Goal: Task Accomplishment & Management: Manage account settings

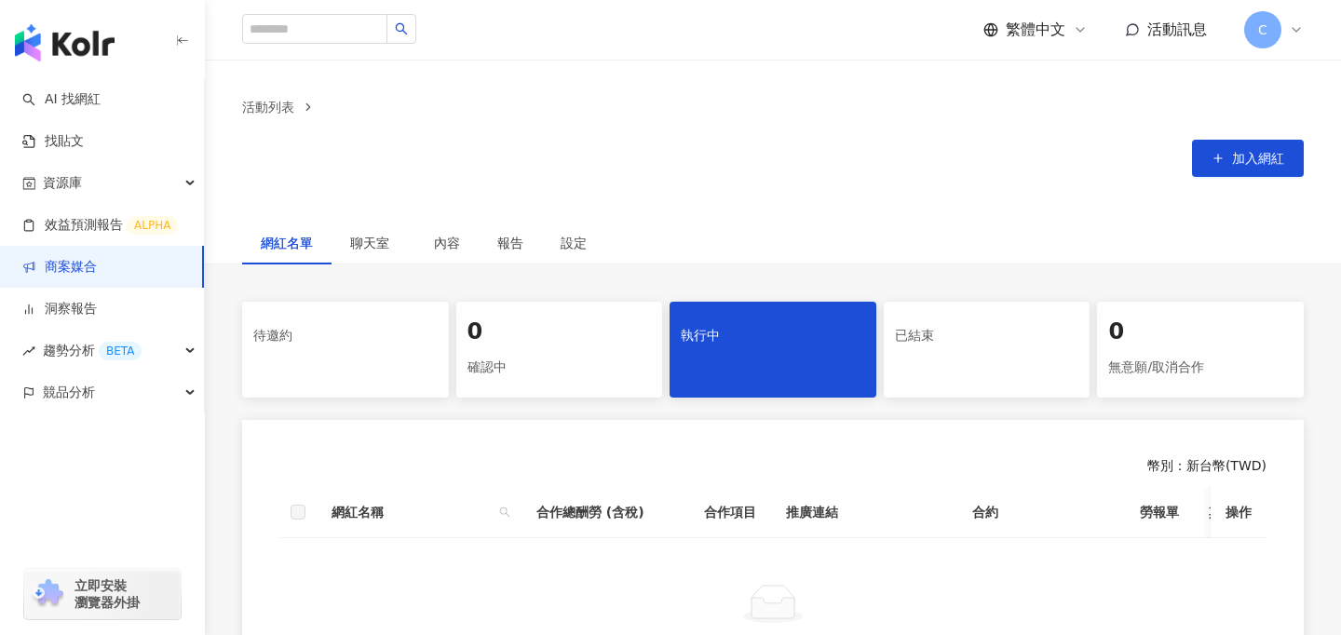
click at [1273, 40] on span "C" at bounding box center [1262, 29] width 37 height 37
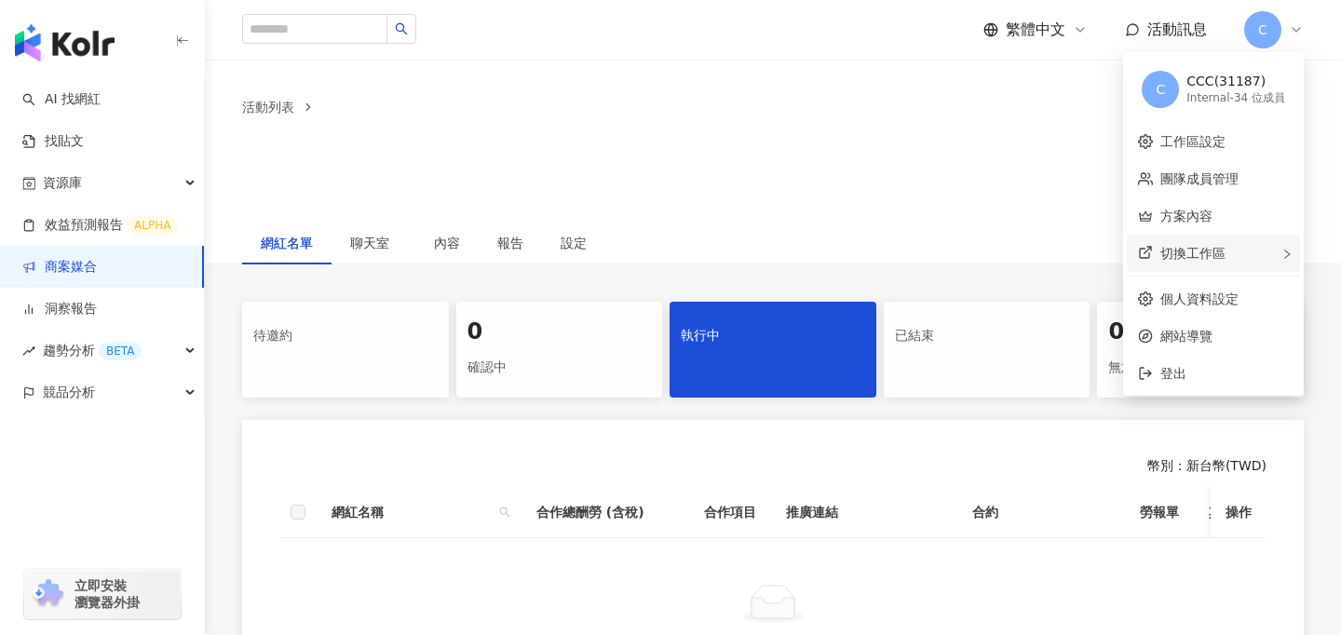
click at [1214, 247] on span "切換工作區" at bounding box center [1192, 253] width 65 height 15
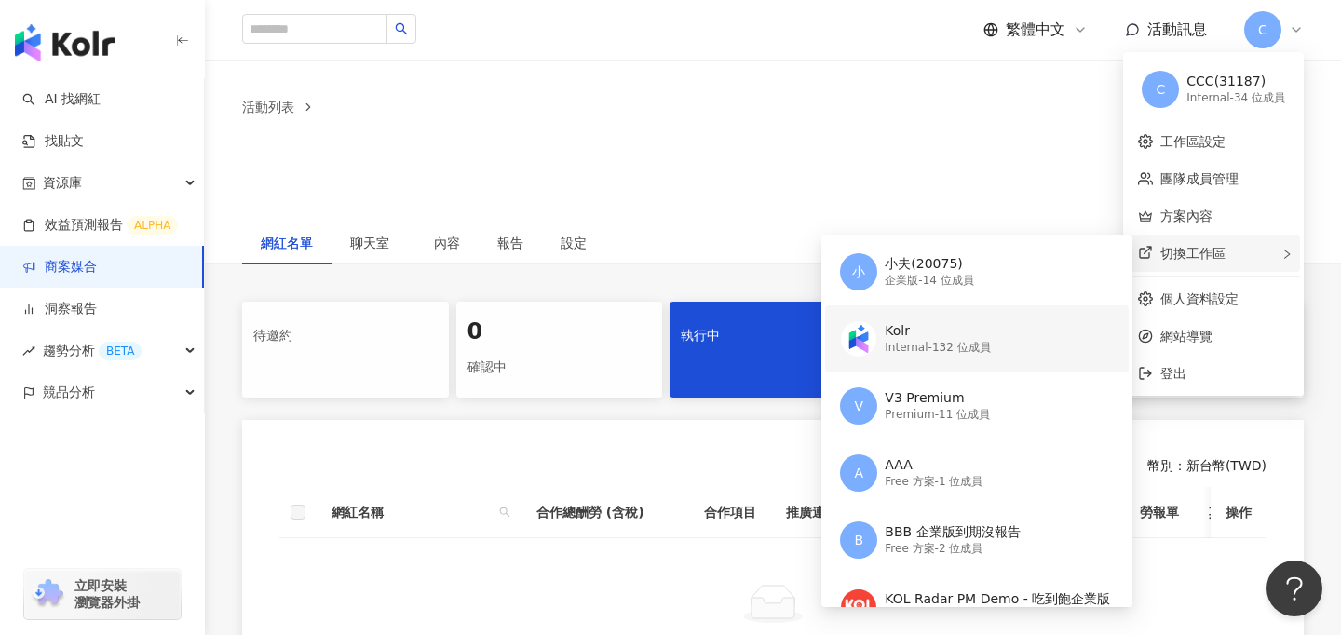
click at [937, 347] on div "Internal - 132 位成員" at bounding box center [936, 348] width 105 height 16
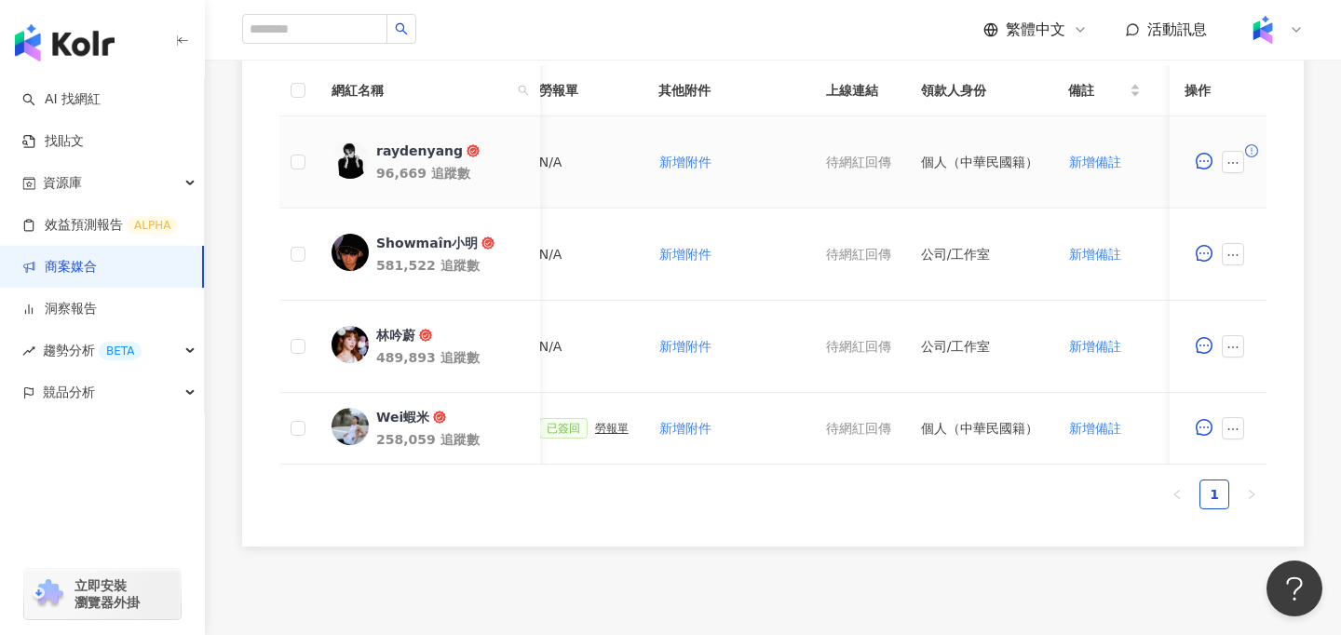
scroll to position [0, 884]
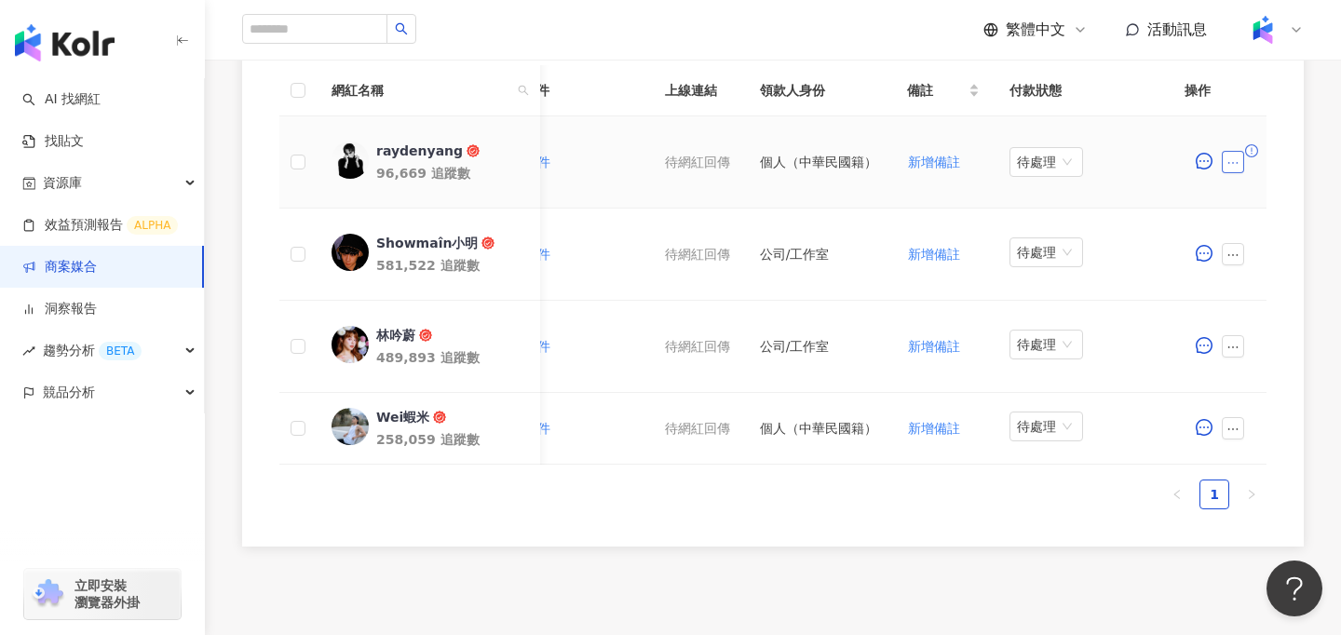
click at [1233, 161] on icon "ellipsis" at bounding box center [1232, 162] width 13 height 13
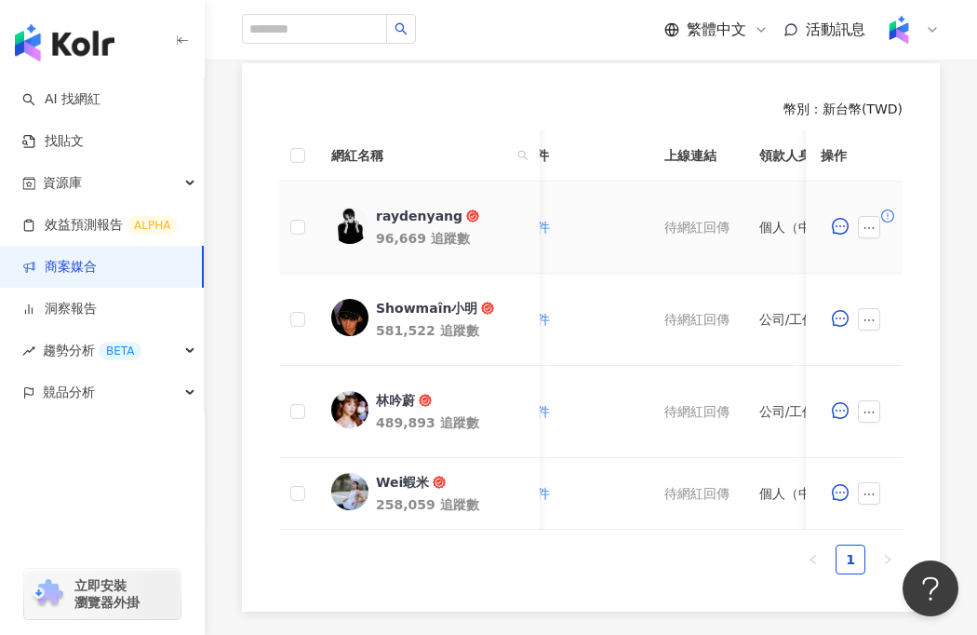
scroll to position [508, 0]
click at [875, 229] on icon "ellipsis" at bounding box center [869, 228] width 13 height 13
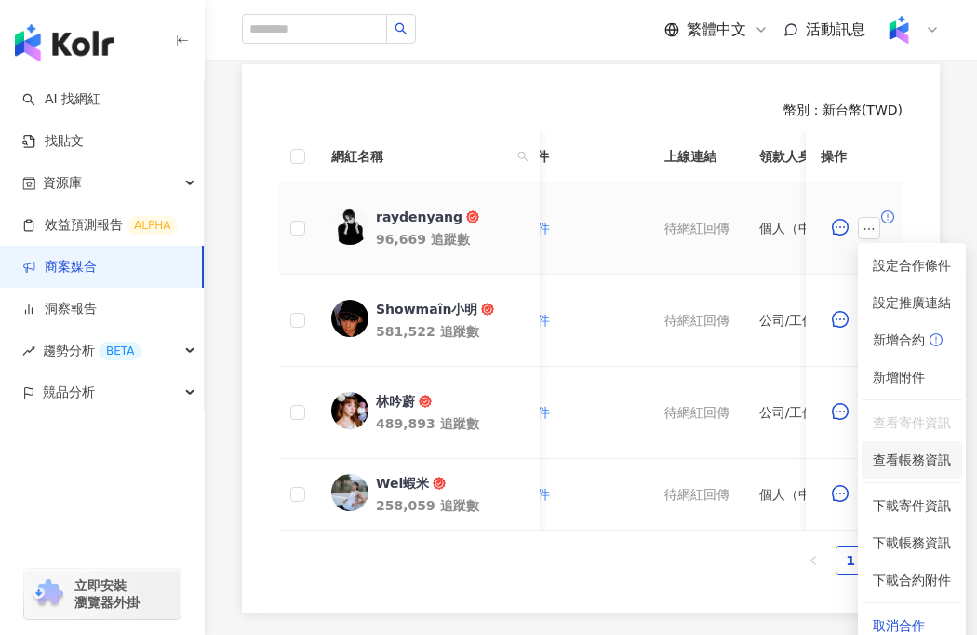
click at [910, 447] on li "查看帳務資訊" at bounding box center [912, 459] width 101 height 37
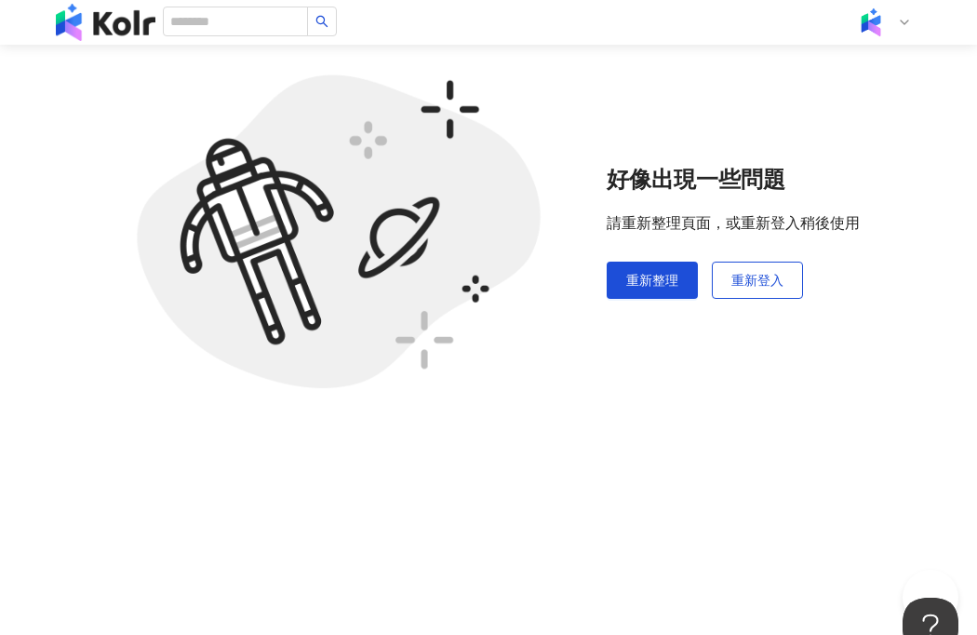
scroll to position [86, 0]
click at [657, 292] on button "重新整理" at bounding box center [652, 280] width 91 height 37
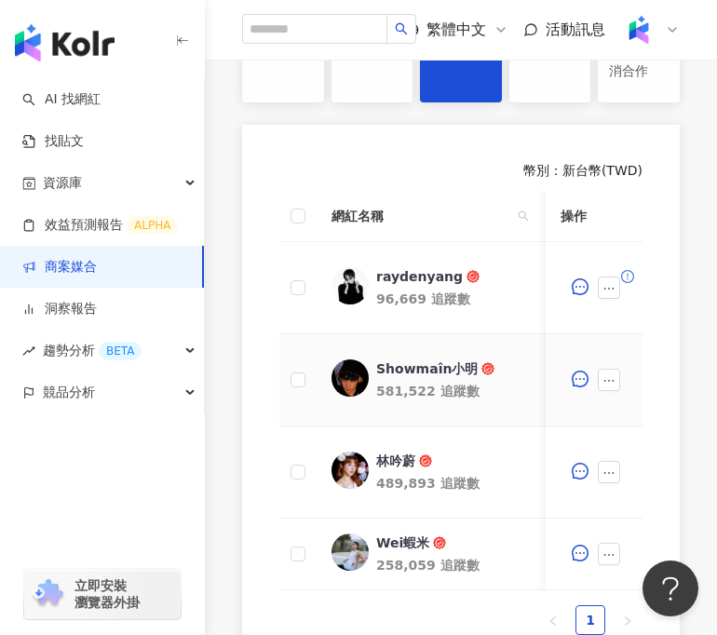
scroll to position [513, 0]
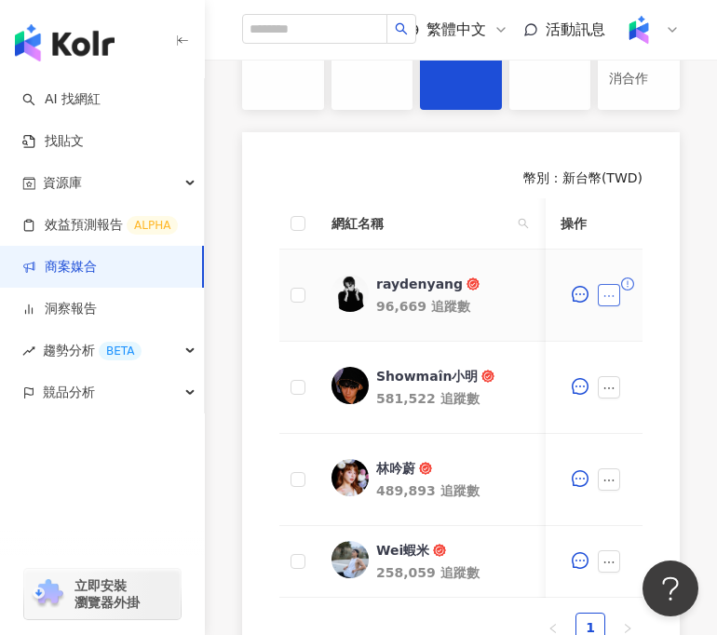
click at [610, 303] on button "button" at bounding box center [609, 295] width 22 height 22
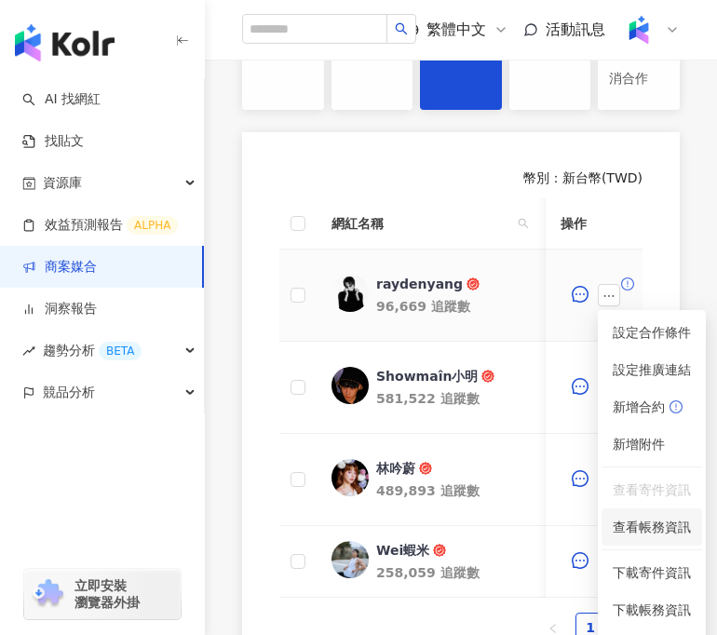
click at [651, 517] on span "查看帳務資訊" at bounding box center [652, 527] width 78 height 20
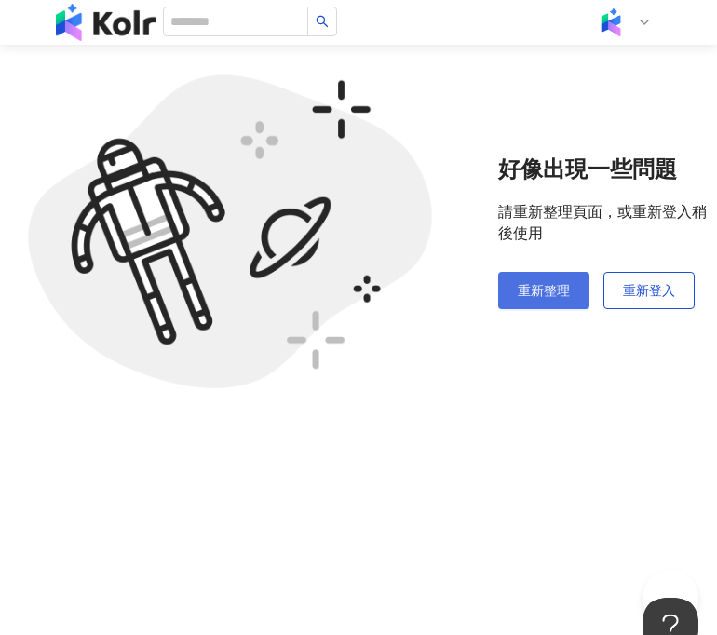
click at [553, 304] on button "重新整理" at bounding box center [543, 290] width 91 height 37
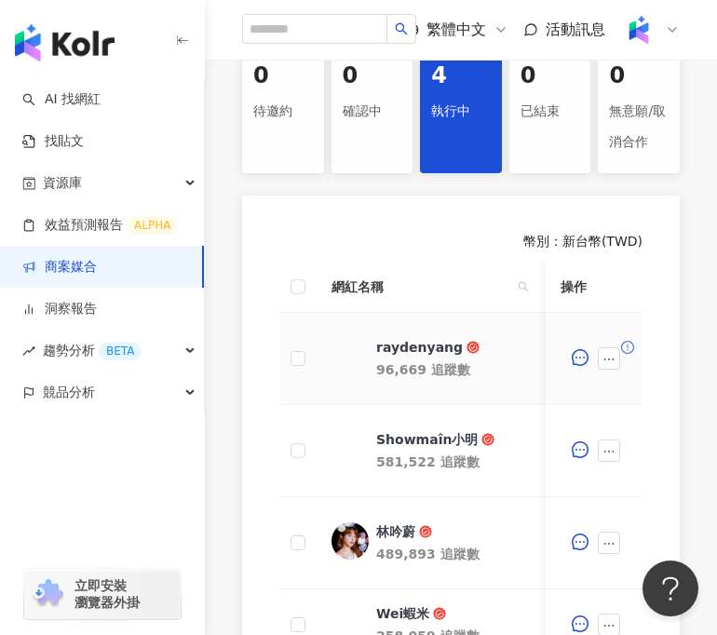
scroll to position [476, 0]
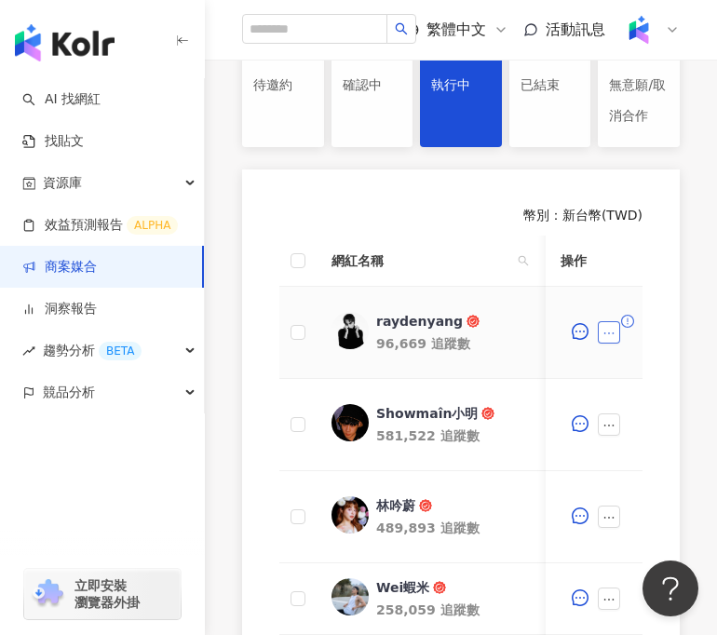
click at [608, 331] on icon "ellipsis" at bounding box center [608, 333] width 13 height 13
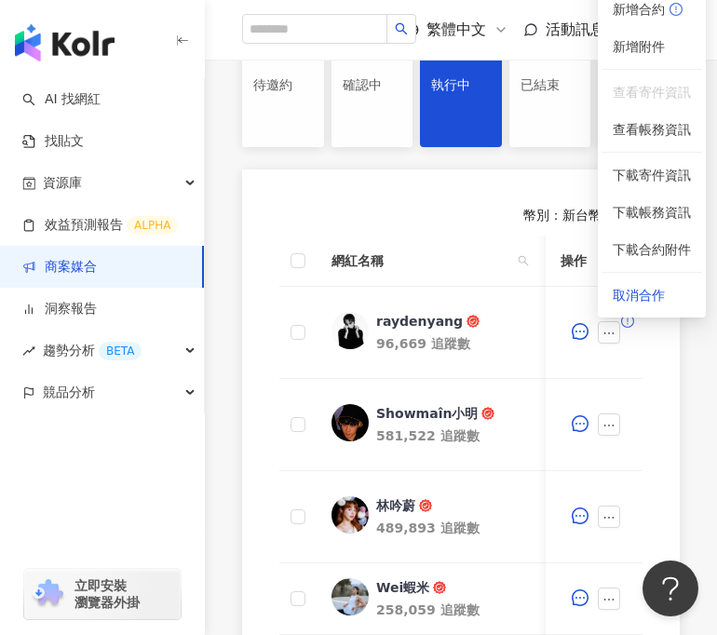
click at [654, 423] on div "幣別 ： 新台幣 ( TWD ) 網紅名稱 合作總酬勞 (含稅) 合作項目 推廣連結 合約 勞報單 其他附件 上線連結 領款人身份 備註 付款狀態 操作 ra…" at bounding box center [461, 443] width 438 height 548
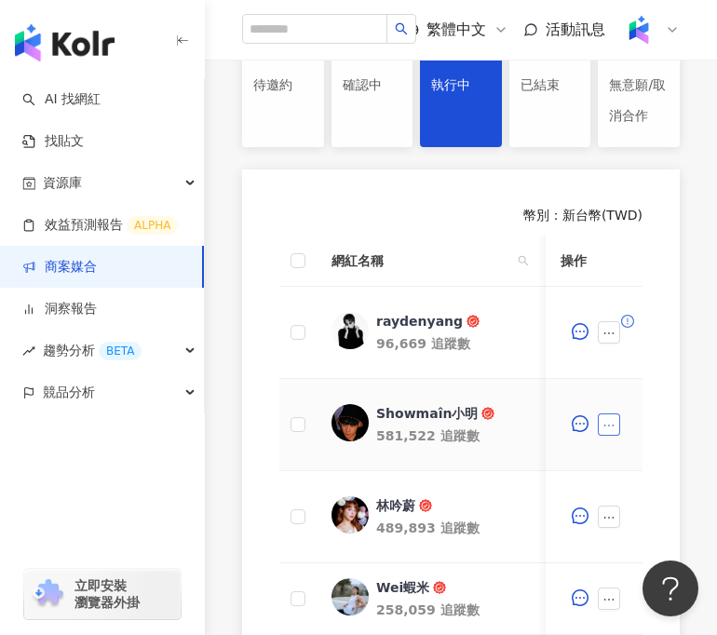
click at [606, 427] on icon "ellipsis" at bounding box center [608, 425] width 13 height 13
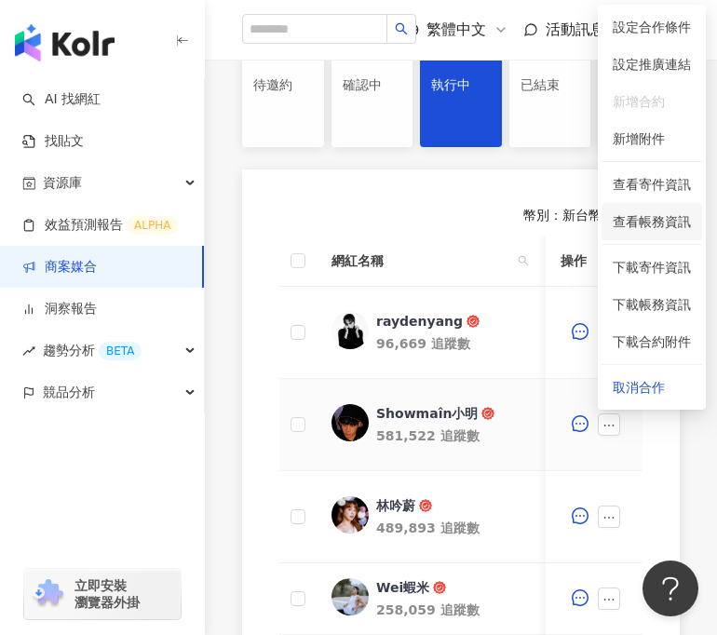
click at [663, 221] on span "查看帳務資訊" at bounding box center [652, 221] width 78 height 20
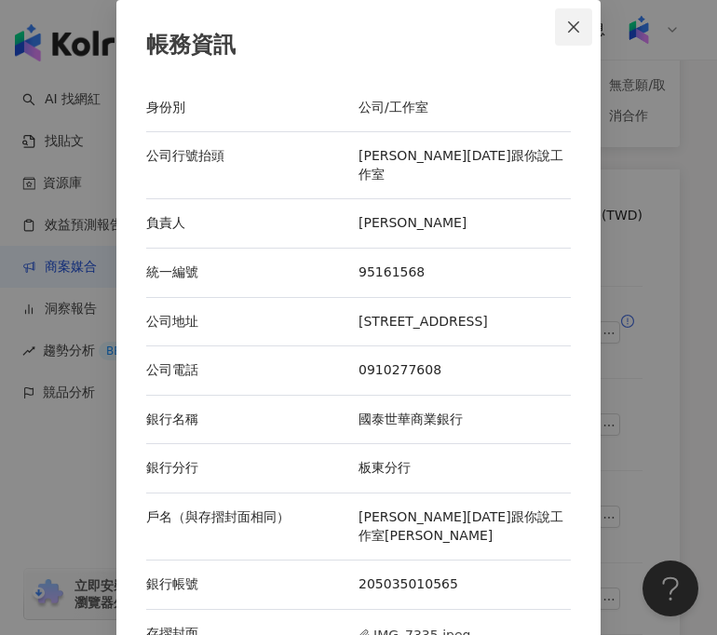
click at [579, 33] on icon "close" at bounding box center [573, 27] width 15 height 15
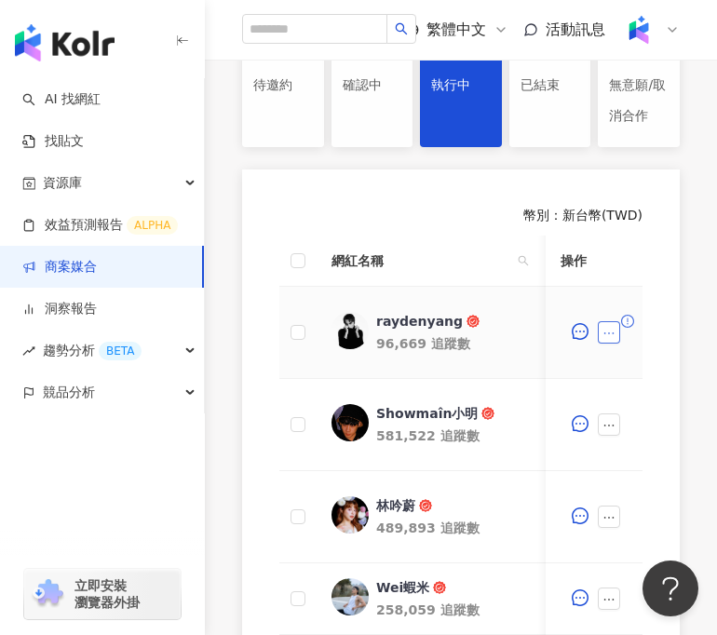
click at [610, 339] on icon "ellipsis" at bounding box center [608, 333] width 13 height 13
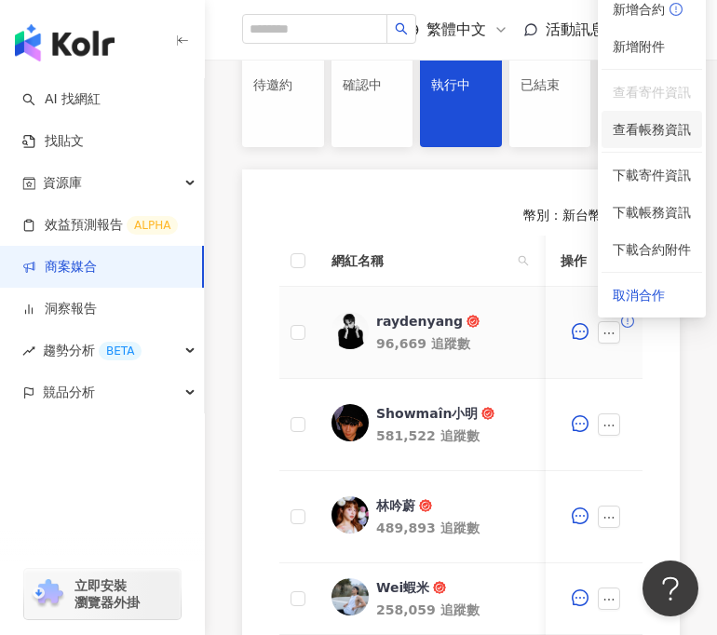
click at [656, 116] on li "查看帳務資訊" at bounding box center [651, 129] width 101 height 37
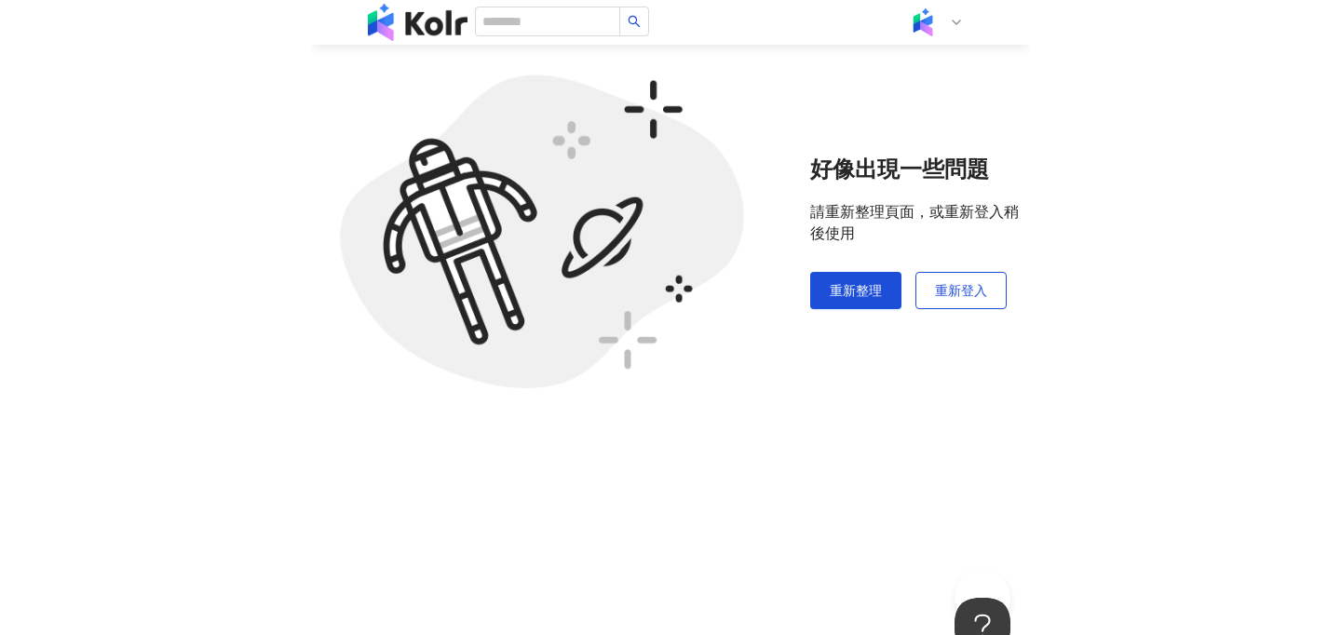
scroll to position [86, 0]
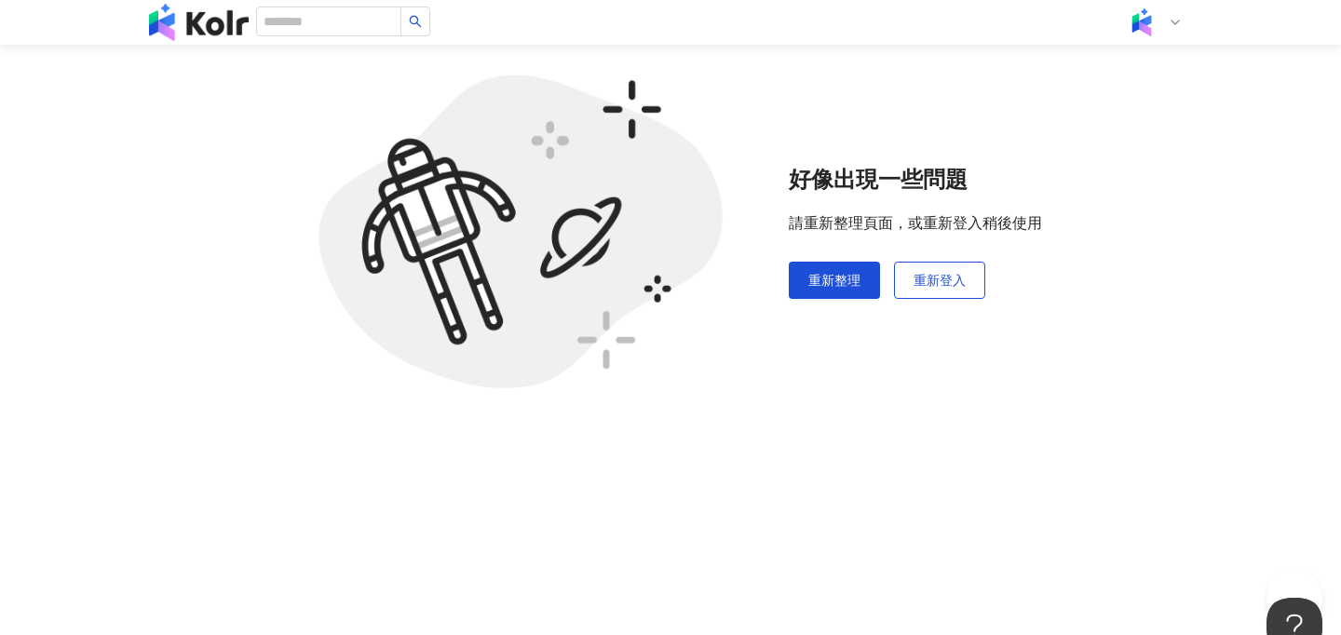
click at [185, 36] on img at bounding box center [199, 22] width 100 height 37
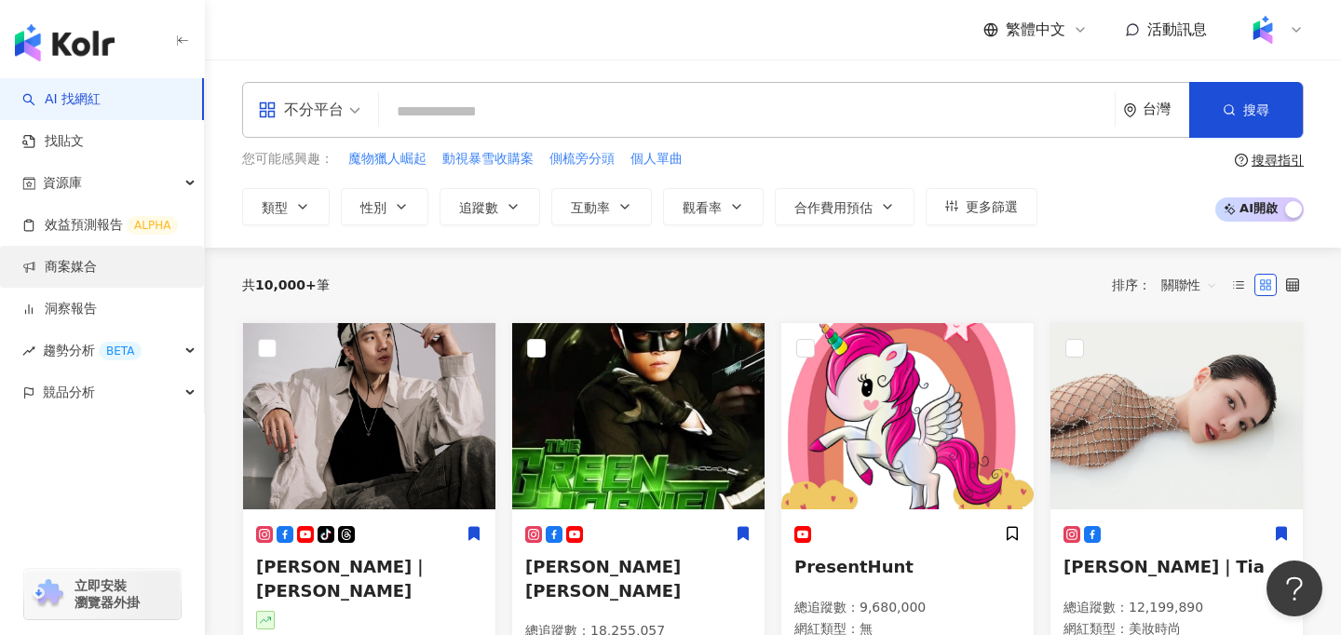
click at [97, 276] on link "商案媒合" at bounding box center [59, 267] width 74 height 19
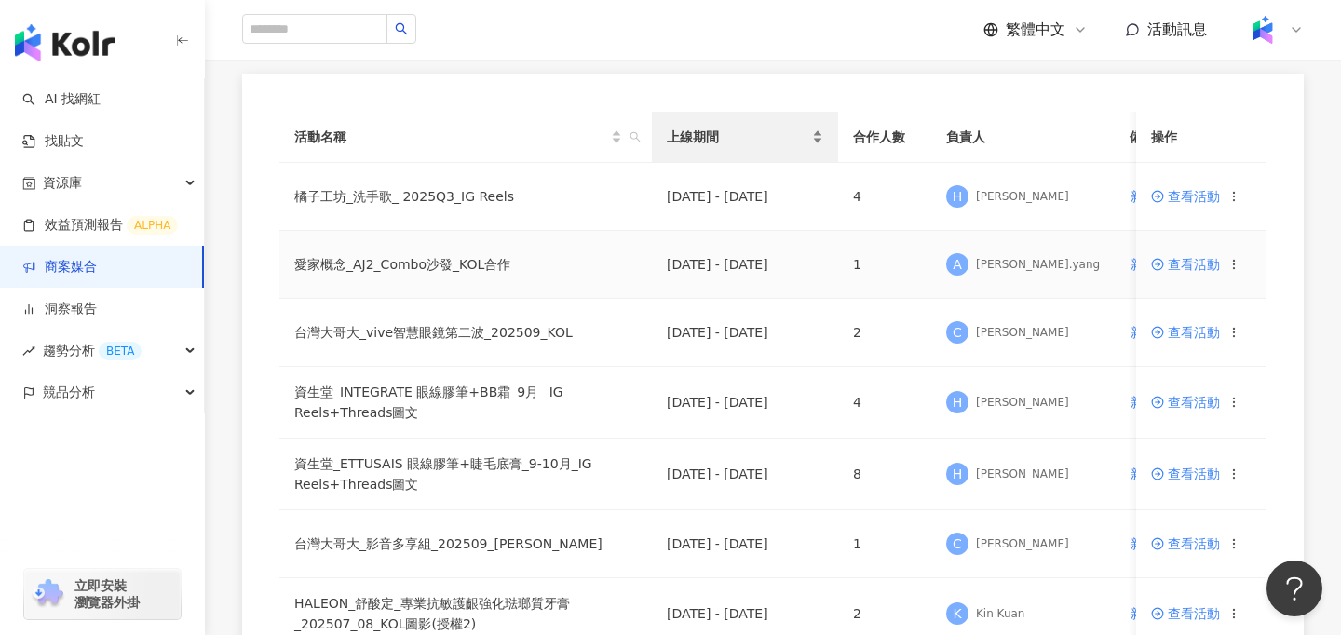
scroll to position [170, 0]
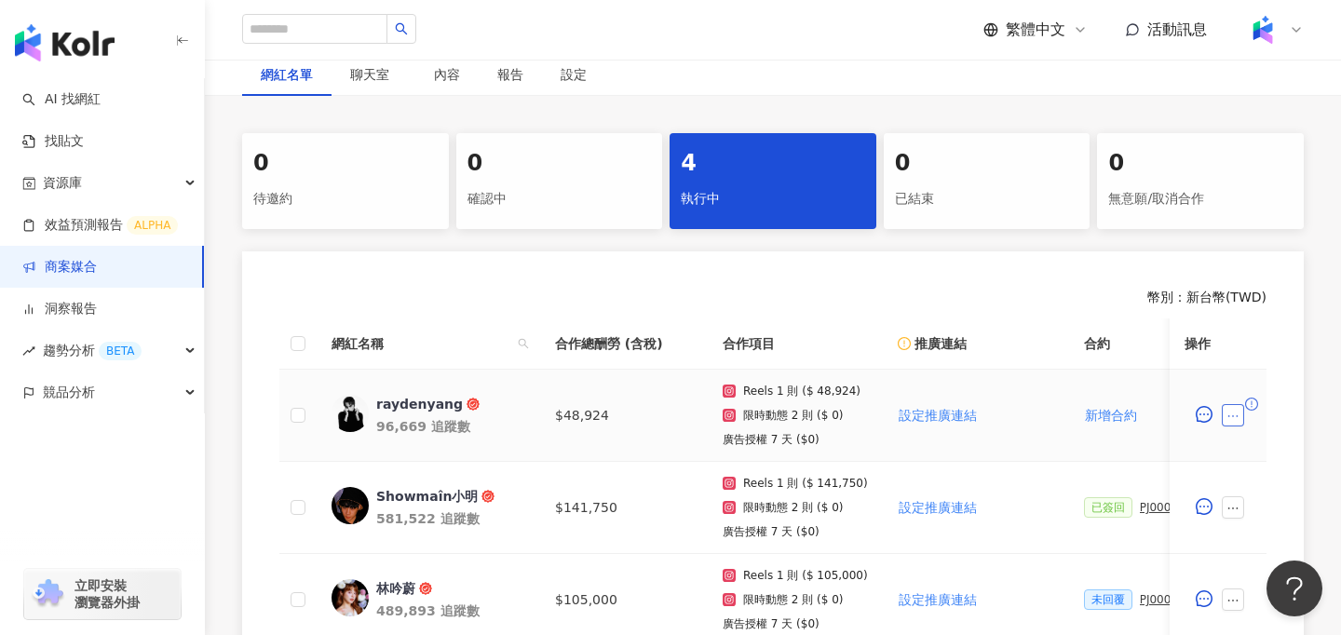
click at [1233, 416] on icon "ellipsis" at bounding box center [1232, 416] width 13 height 13
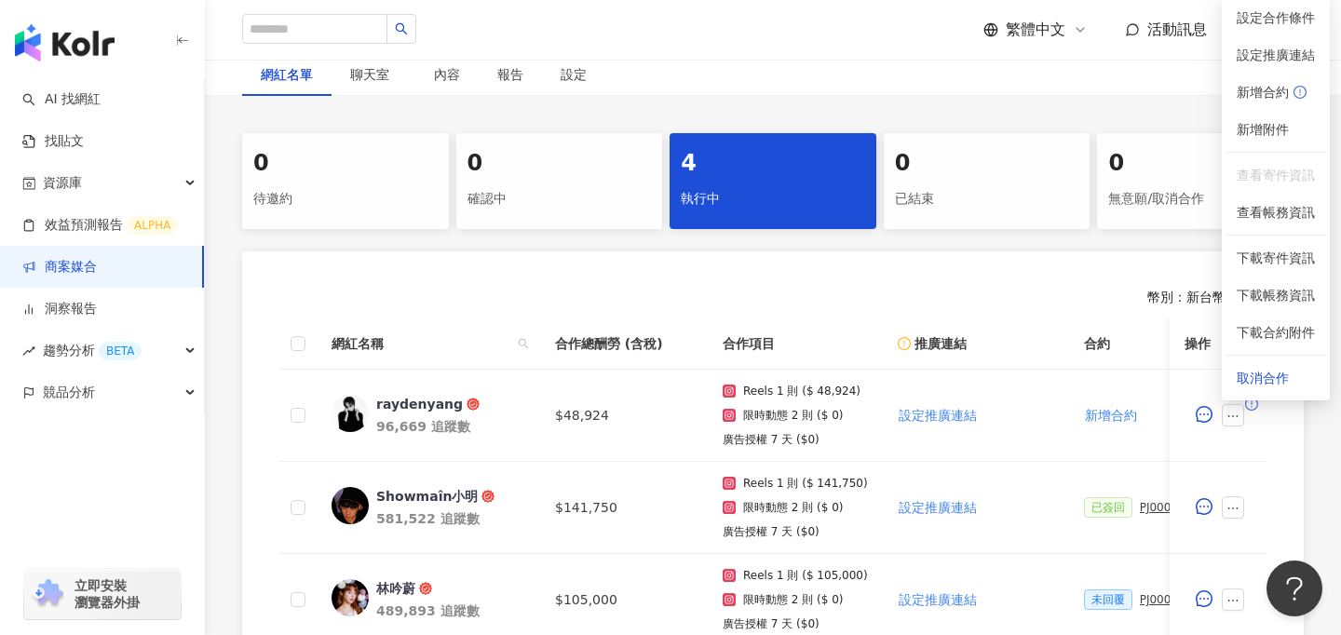
click at [1304, 457] on div "0 待邀約 0 確認中 4 執行中 0 已結束 0 無意願/取消合作 幣別 ： 新台幣 ( TWD ) 網紅名稱 合作總酬勞 (含稅) 合作項目 推廣連結 合…" at bounding box center [773, 466] width 1136 height 667
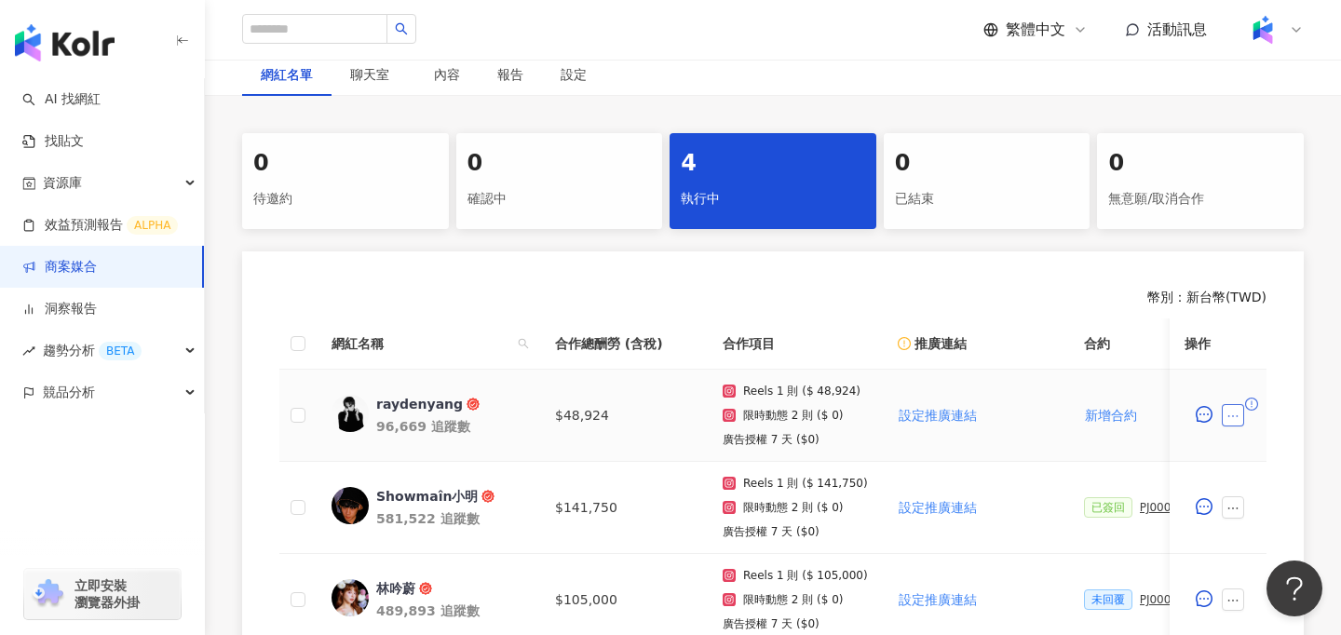
click at [1240, 419] on button "button" at bounding box center [1232, 415] width 22 height 22
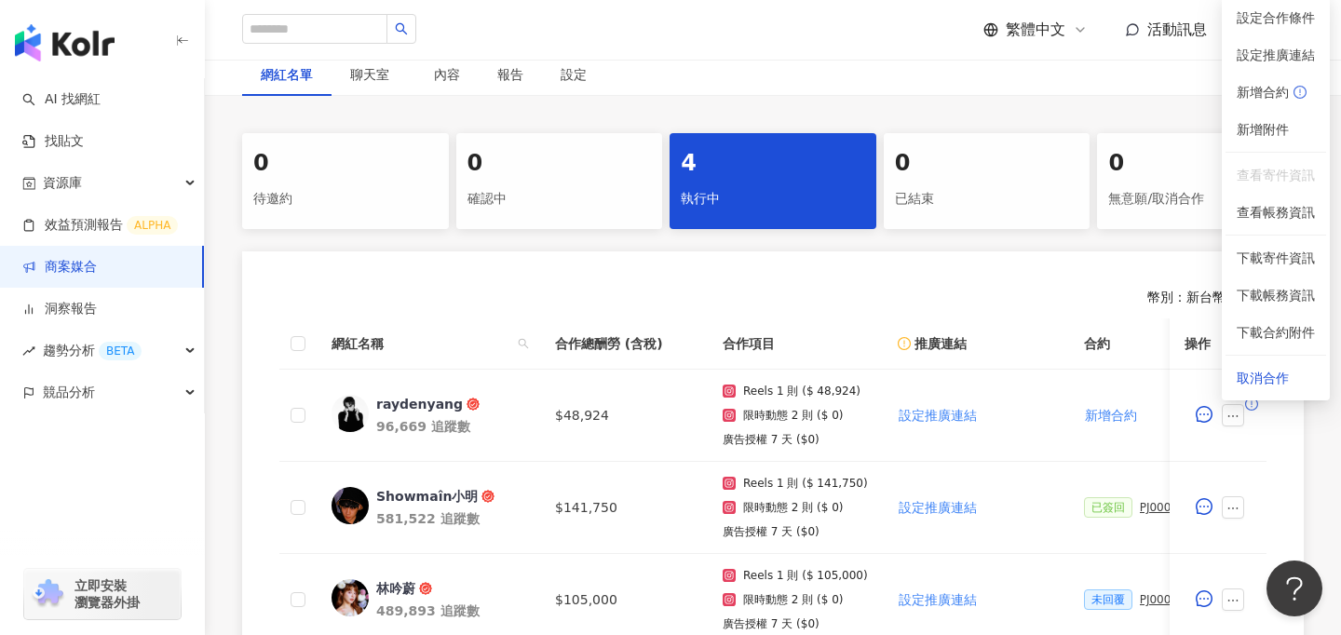
click at [1293, 439] on div "幣別 ： 新台幣 ( TWD ) 網紅名稱 合作總酬勞 (含稅) 合作項目 推廣連結 合約 勞報單 其他附件 上線連結 領款人身份 備註 付款狀態 操作 ra…" at bounding box center [772, 525] width 1061 height 548
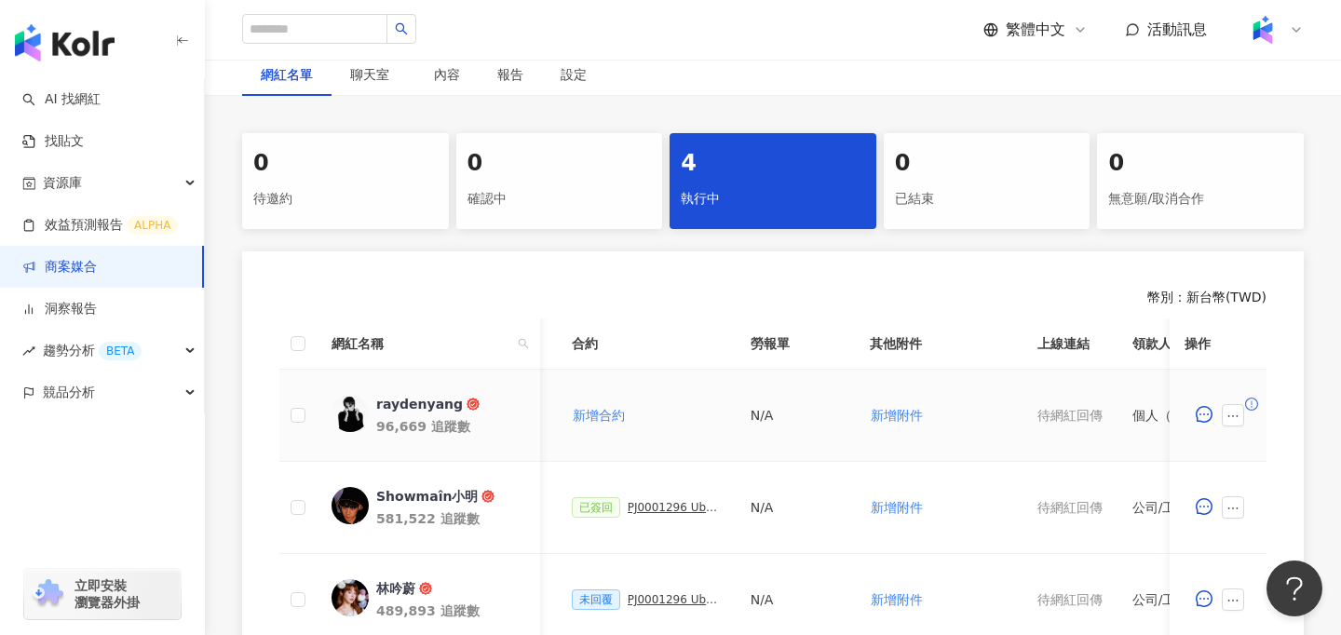
scroll to position [0, 884]
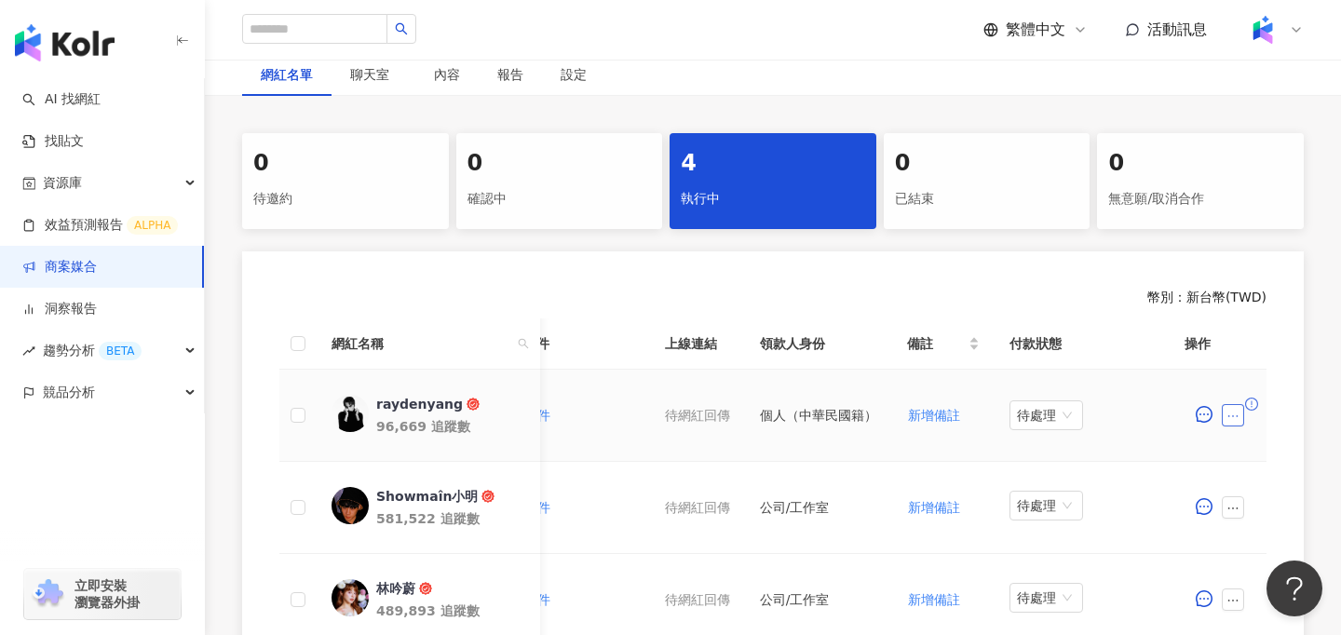
click at [1234, 411] on icon "ellipsis" at bounding box center [1232, 416] width 13 height 13
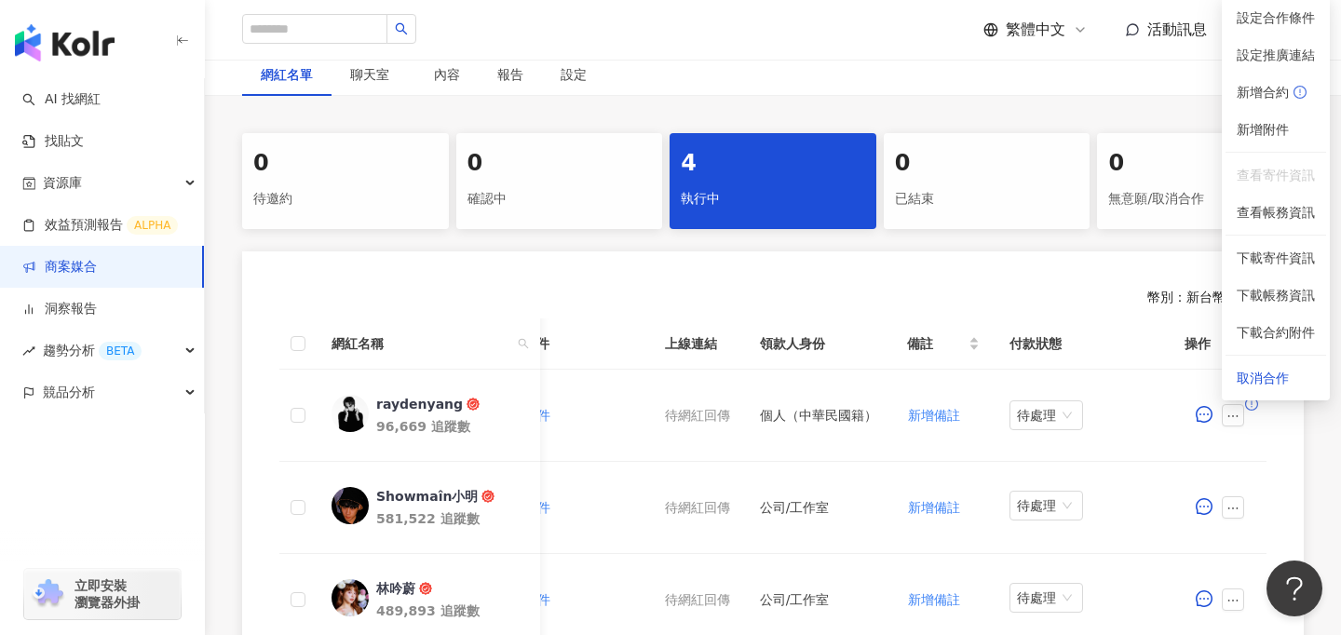
click at [1288, 455] on div "幣別 ： 新台幣 ( TWD ) 網紅名稱 合作總酬勞 (含稅) 合作項目 推廣連結 合約 勞報單 其他附件 上線連結 領款人身份 備註 付款狀態 操作 ra…" at bounding box center [772, 525] width 1061 height 548
